Goal: Information Seeking & Learning: Understand process/instructions

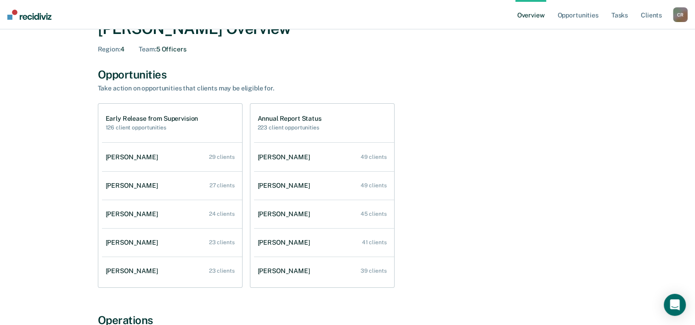
scroll to position [46, 0]
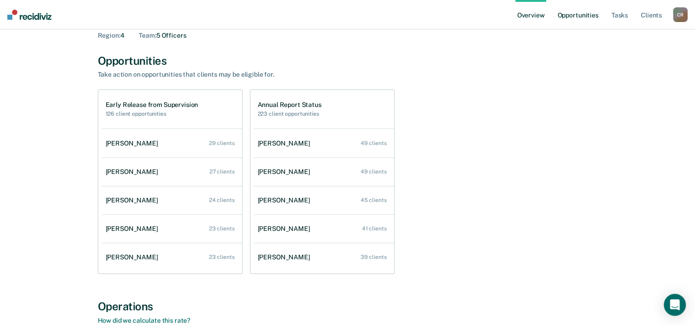
click at [570, 17] on link "Opportunities" at bounding box center [578, 14] width 45 height 29
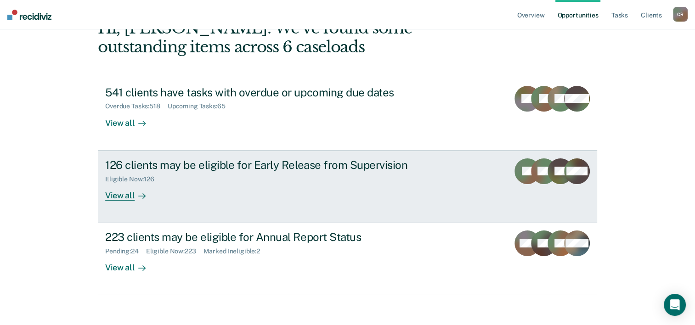
scroll to position [65, 0]
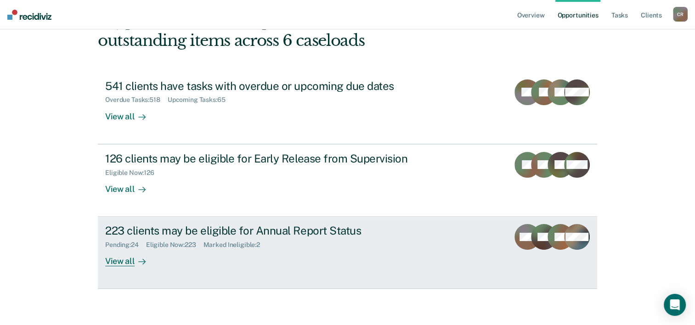
click at [219, 255] on div "223 clients may be eligible for Annual Report Status Pending : 24 Eligible Now …" at bounding box center [277, 245] width 345 height 42
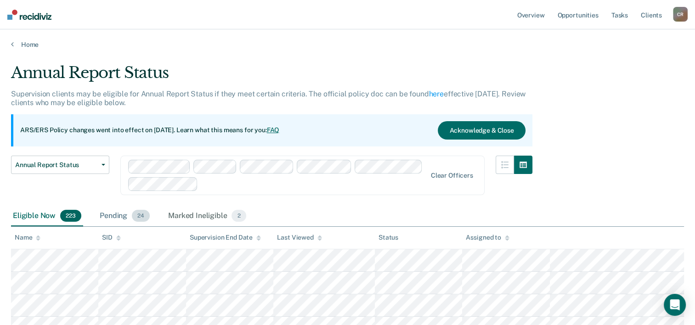
click at [130, 219] on div "Pending 24" at bounding box center [125, 216] width 54 height 20
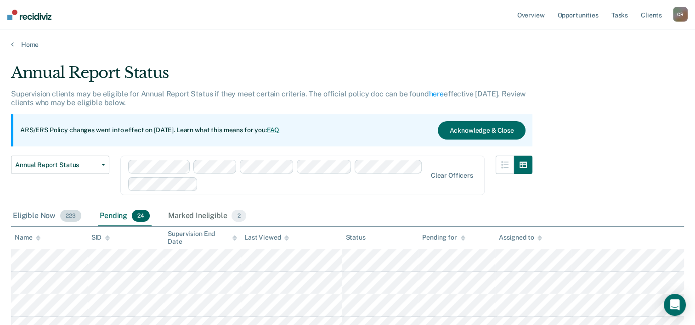
click at [48, 215] on div "Eligible Now 223" at bounding box center [47, 216] width 72 height 20
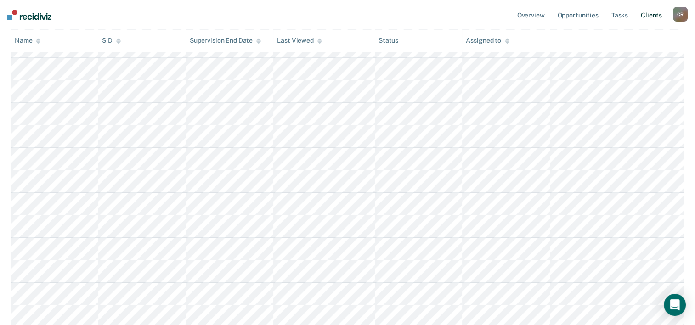
scroll to position [3079, 0]
click at [675, 13] on div "C R" at bounding box center [680, 14] width 15 height 15
click at [648, 50] on link "How it works" at bounding box center [644, 49] width 74 height 8
